Goal: Task Accomplishment & Management: Complete application form

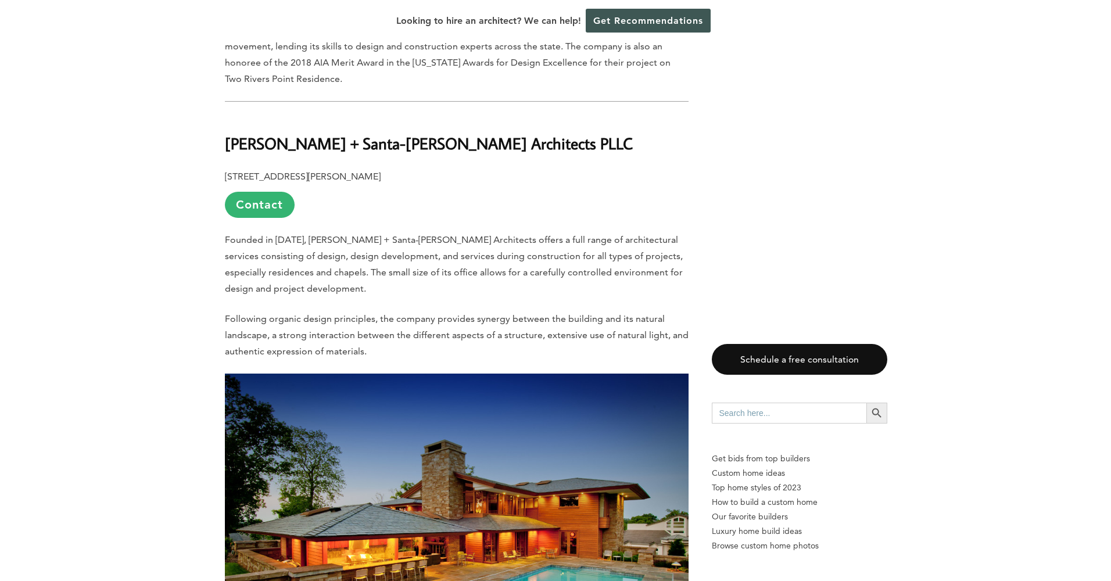
scroll to position [3565, 0]
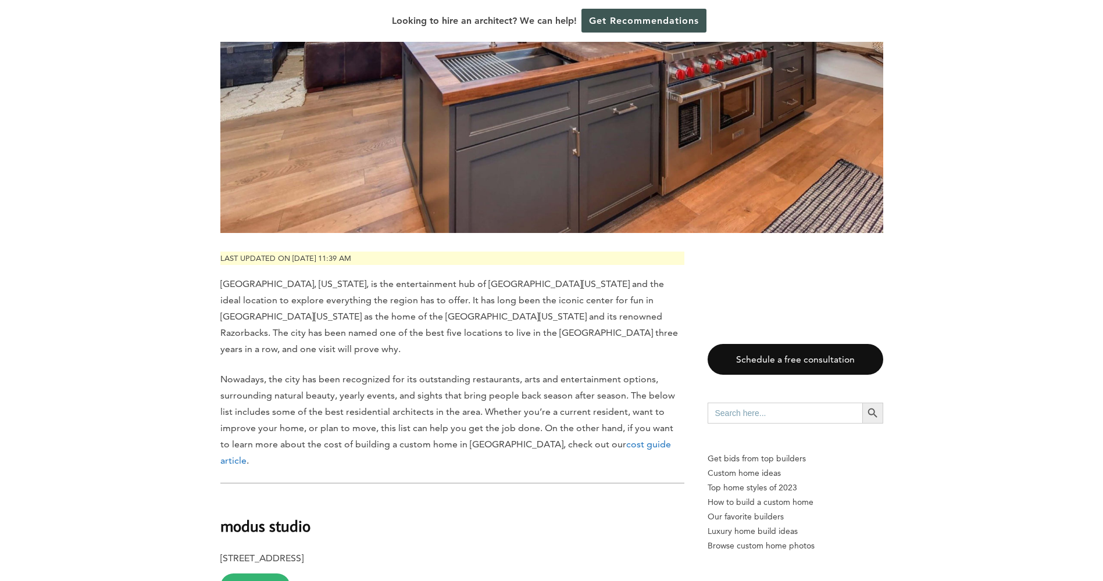
scroll to position [465, 0]
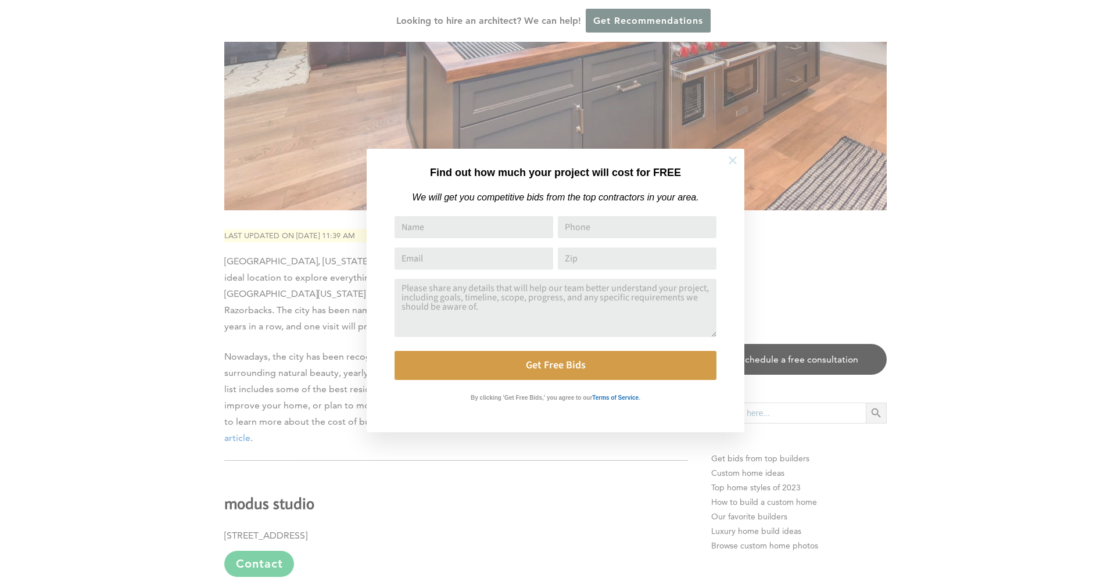
click at [741, 161] on button at bounding box center [733, 160] width 41 height 41
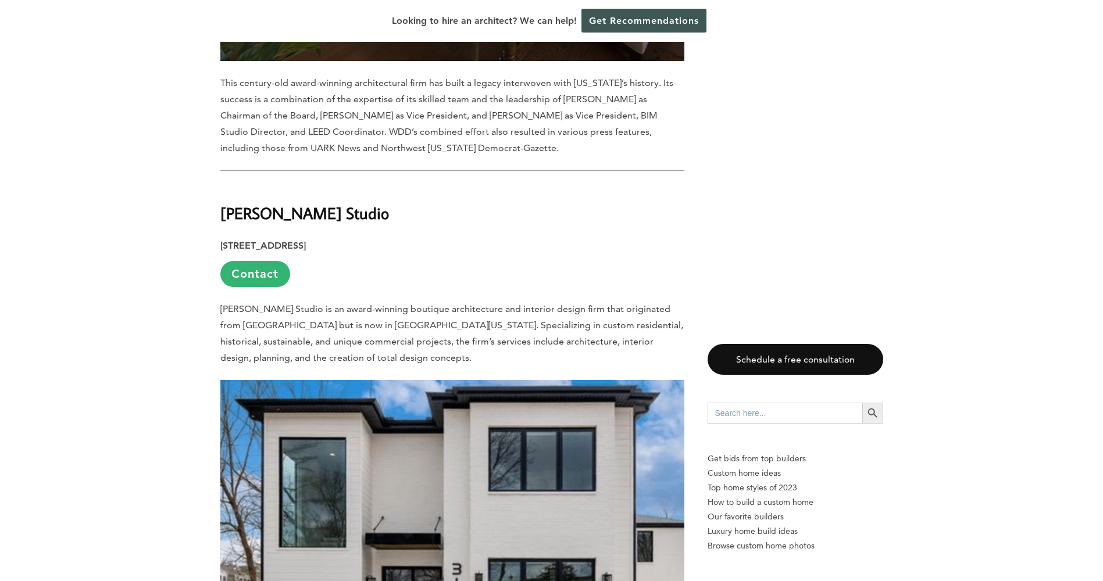
scroll to position [7751, 0]
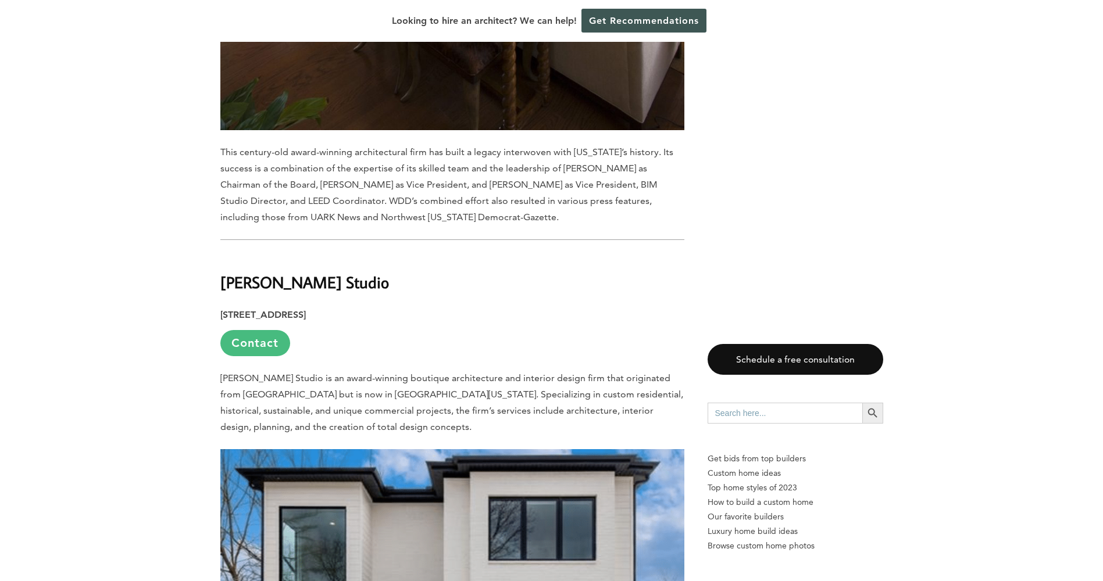
click at [276, 330] on link "Contact" at bounding box center [255, 343] width 70 height 26
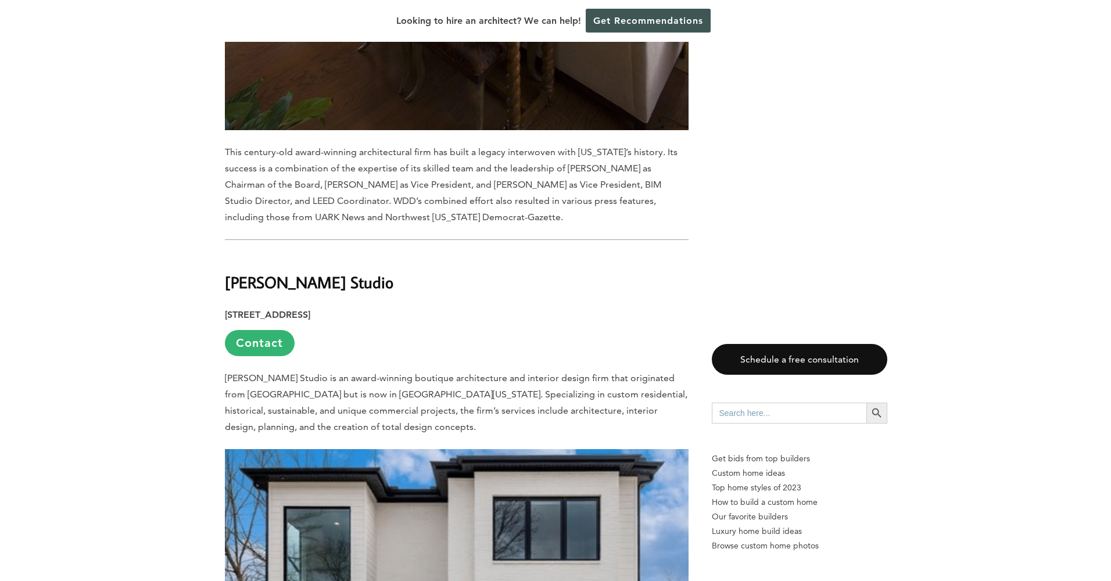
scroll to position [0, 0]
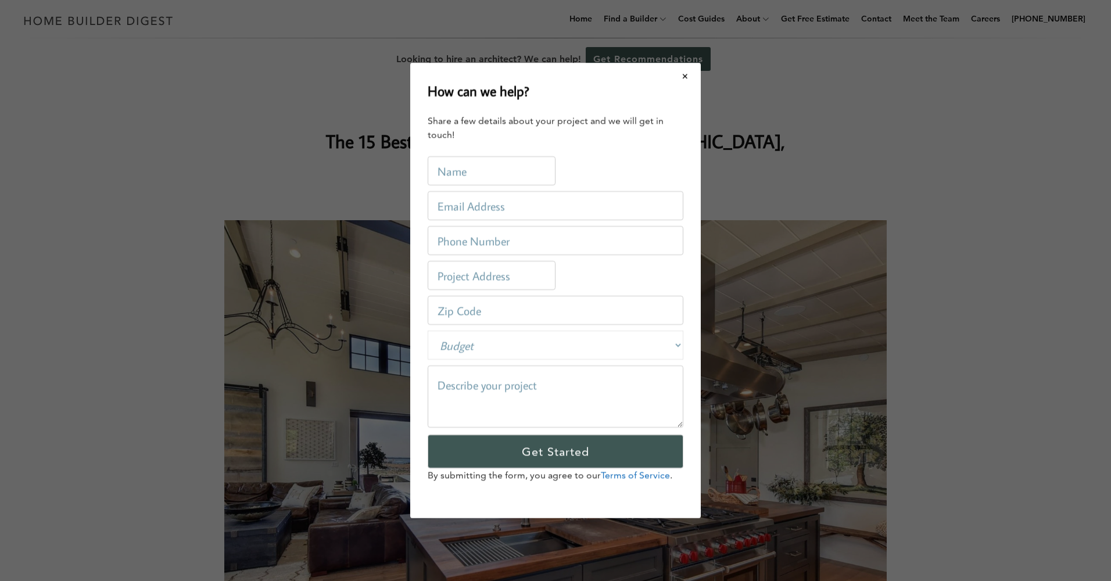
click at [603, 346] on select "Budget Less than $100,000 $100,000-$250,000 $250,000-$500,000 $500,000-$1 Milli…" at bounding box center [556, 345] width 256 height 29
select select "1000000-9999999"
click at [428, 331] on select "Budget Less than $100,000 $100,000-$250,000 $250,000-$500,000 $500,000-$1 Milli…" at bounding box center [556, 345] width 256 height 29
click at [531, 382] on textarea at bounding box center [556, 397] width 256 height 62
click at [445, 169] on input "text" at bounding box center [492, 170] width 128 height 29
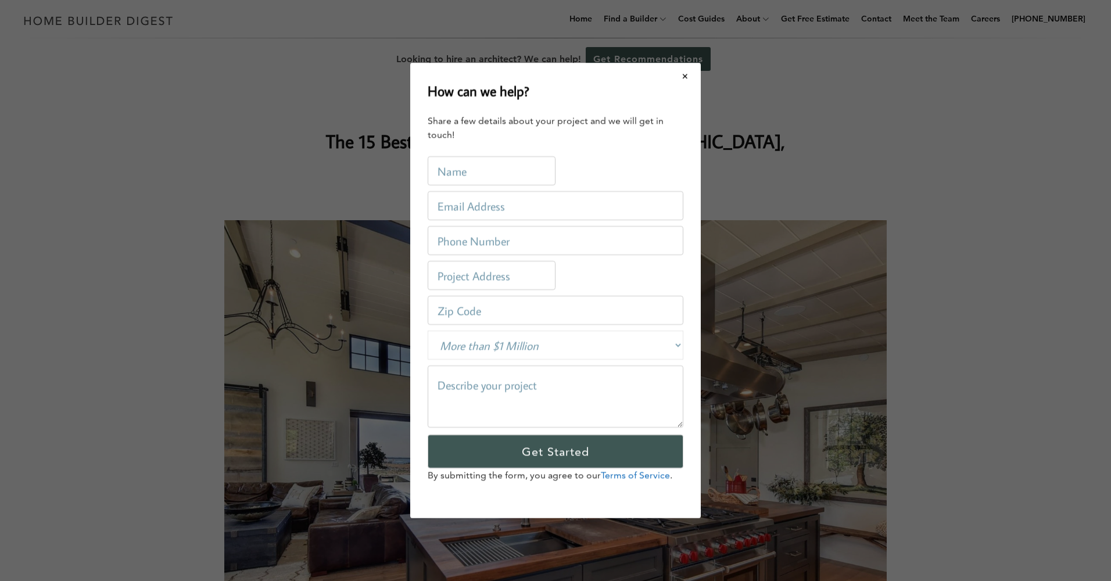
type input "[PERSON_NAME]"
type input "[PERSON_NAME][EMAIL_ADDRESS][PERSON_NAME][PERSON_NAME][DOMAIN_NAME]"
type input "4796775081"
type input "72740"
click at [473, 277] on input "text" at bounding box center [492, 275] width 128 height 29
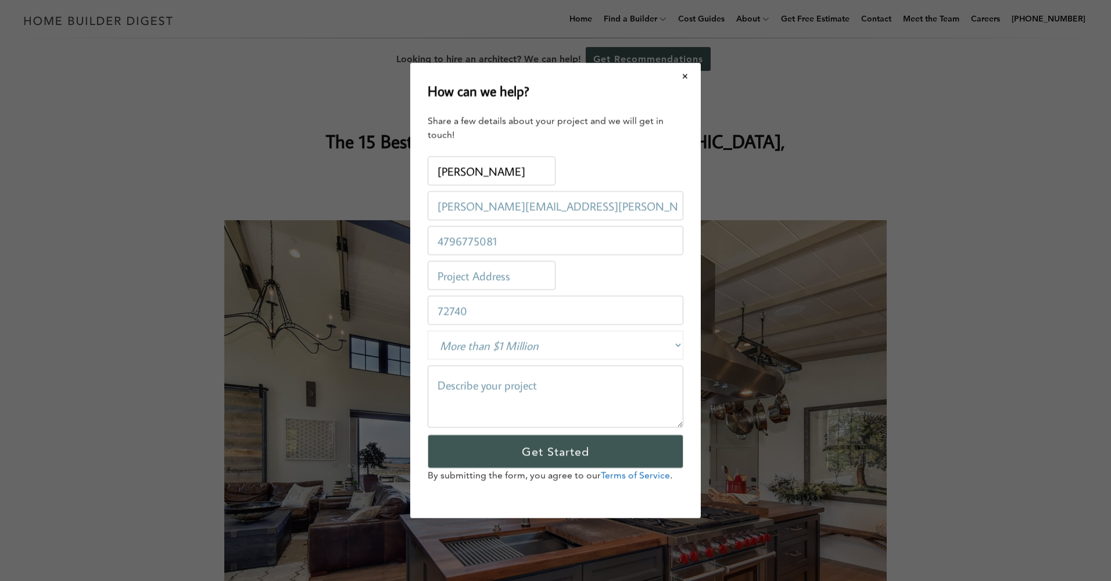
type input "1557 Madison 5551"
click at [462, 371] on textarea at bounding box center [556, 397] width 256 height 62
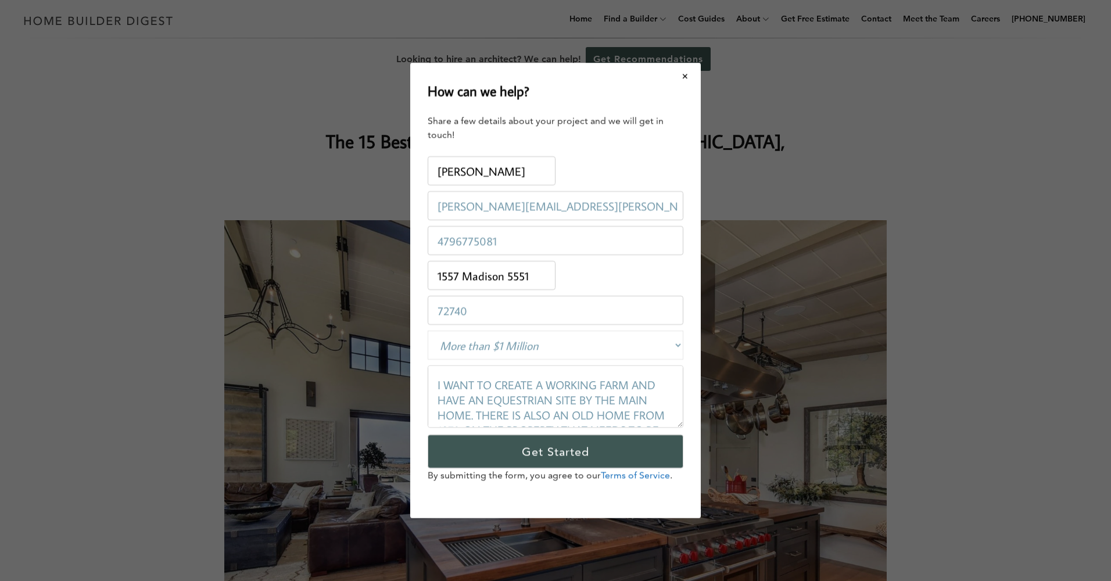
type textarea "I WANT TO CREATE A WORKING FARM AND HAVE AN EQUESTRIAN SITE BY THE MAIN HOME. T…"
click at [650, 476] on link "Terms of Service" at bounding box center [635, 475] width 69 height 11
